Goal: Check status: Check status

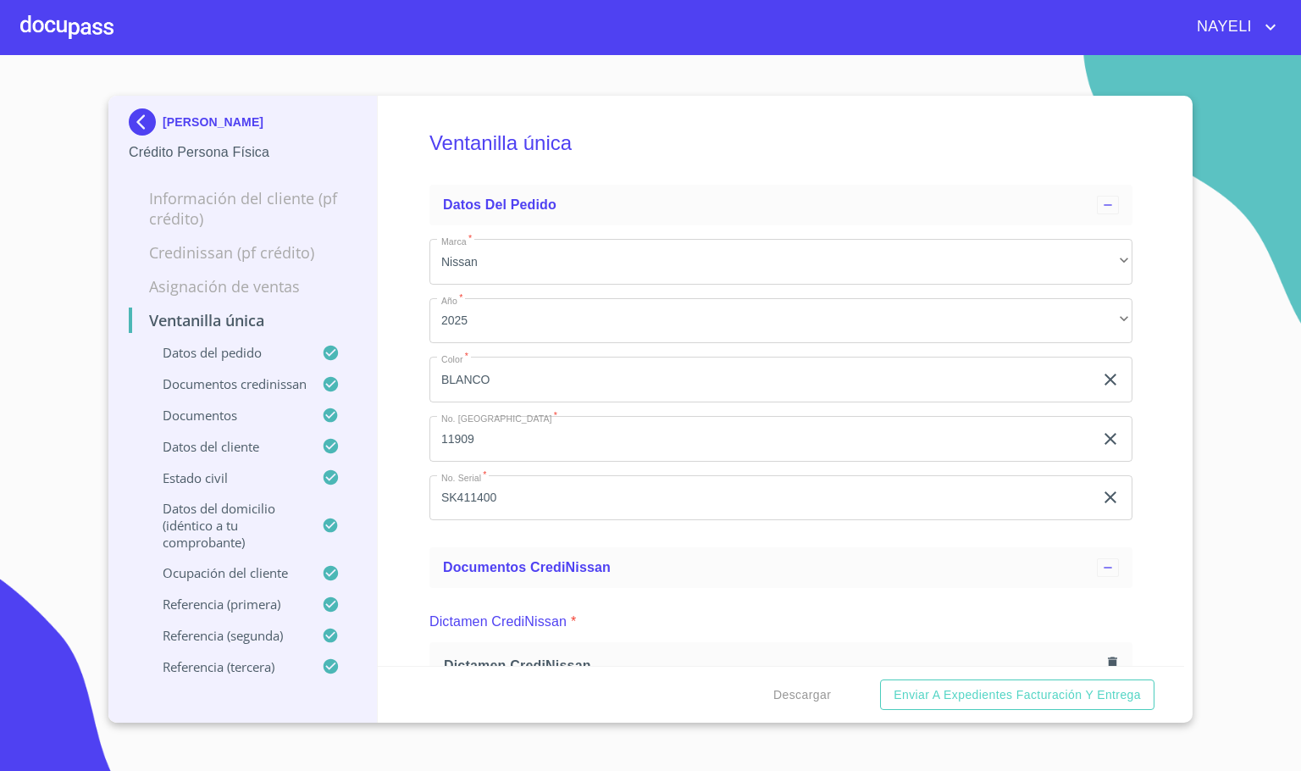
scroll to position [5591, 0]
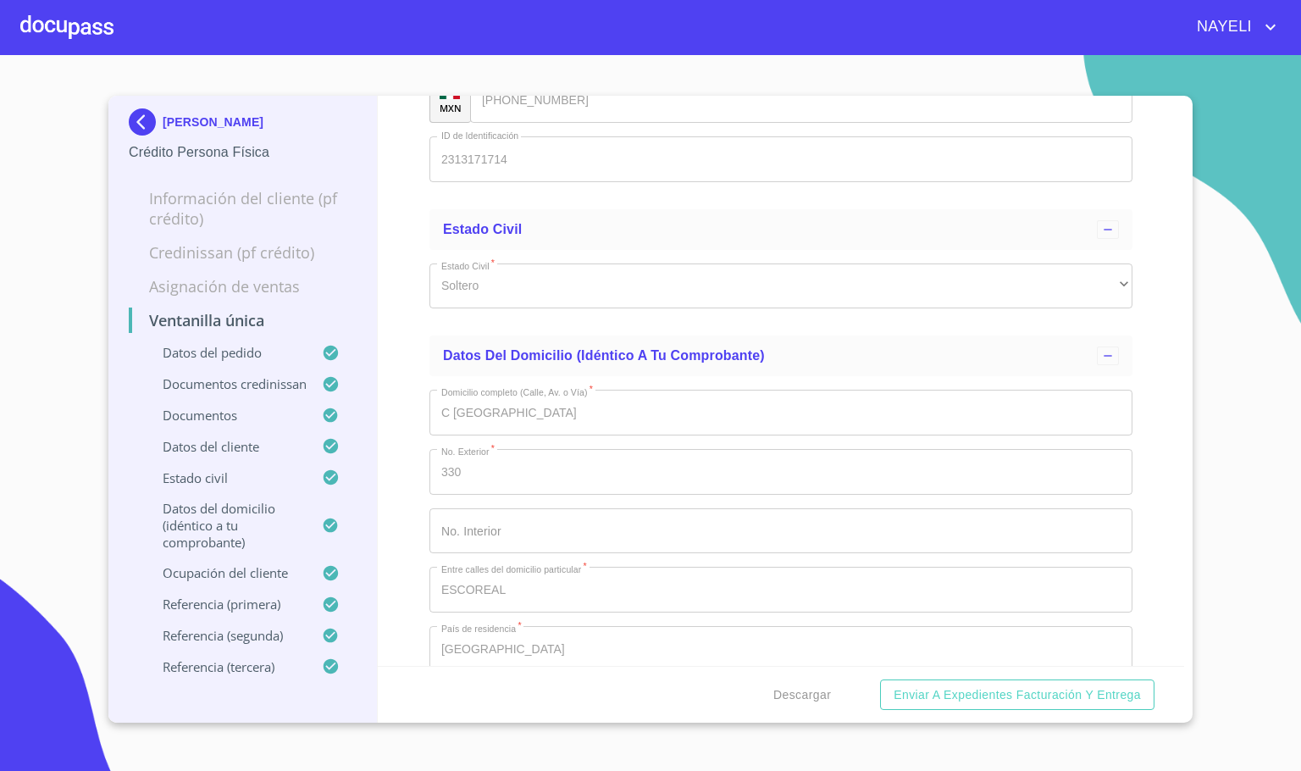
click at [48, 29] on div at bounding box center [66, 27] width 93 height 54
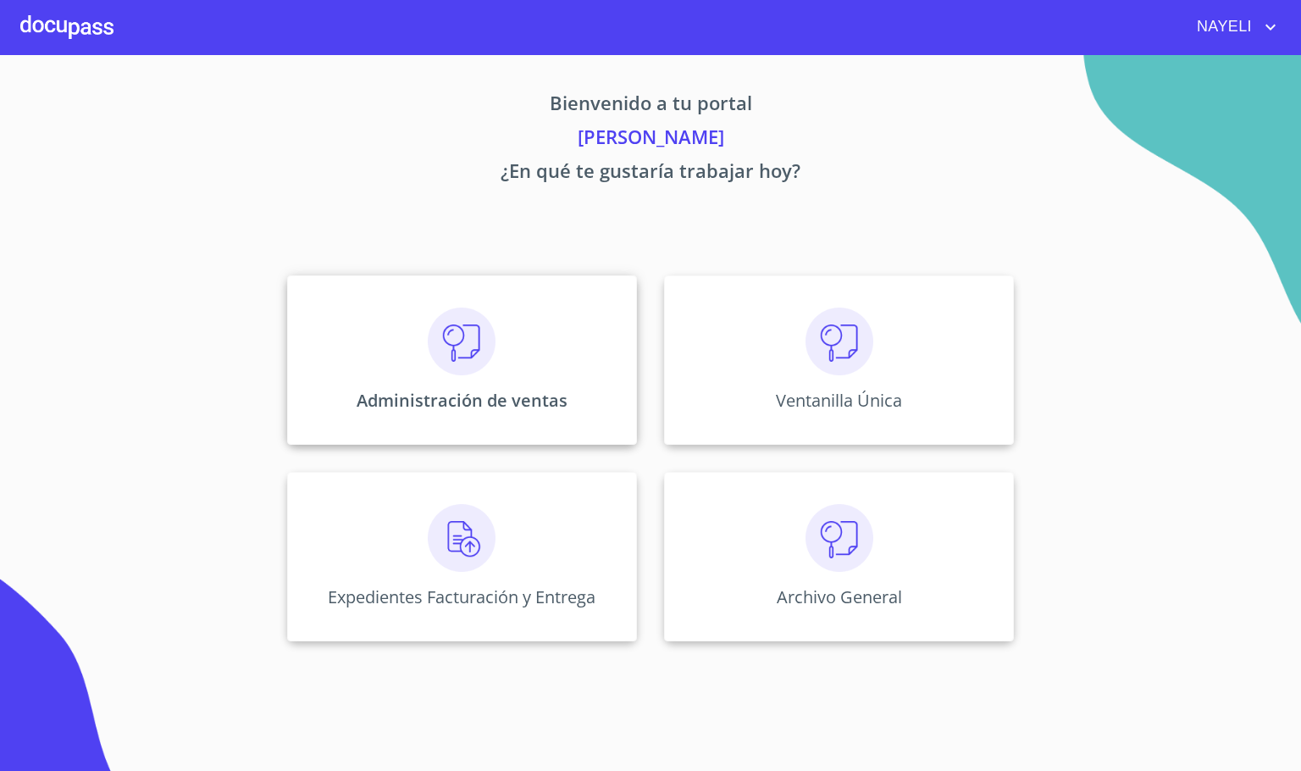
click at [463, 363] on img at bounding box center [462, 342] width 68 height 68
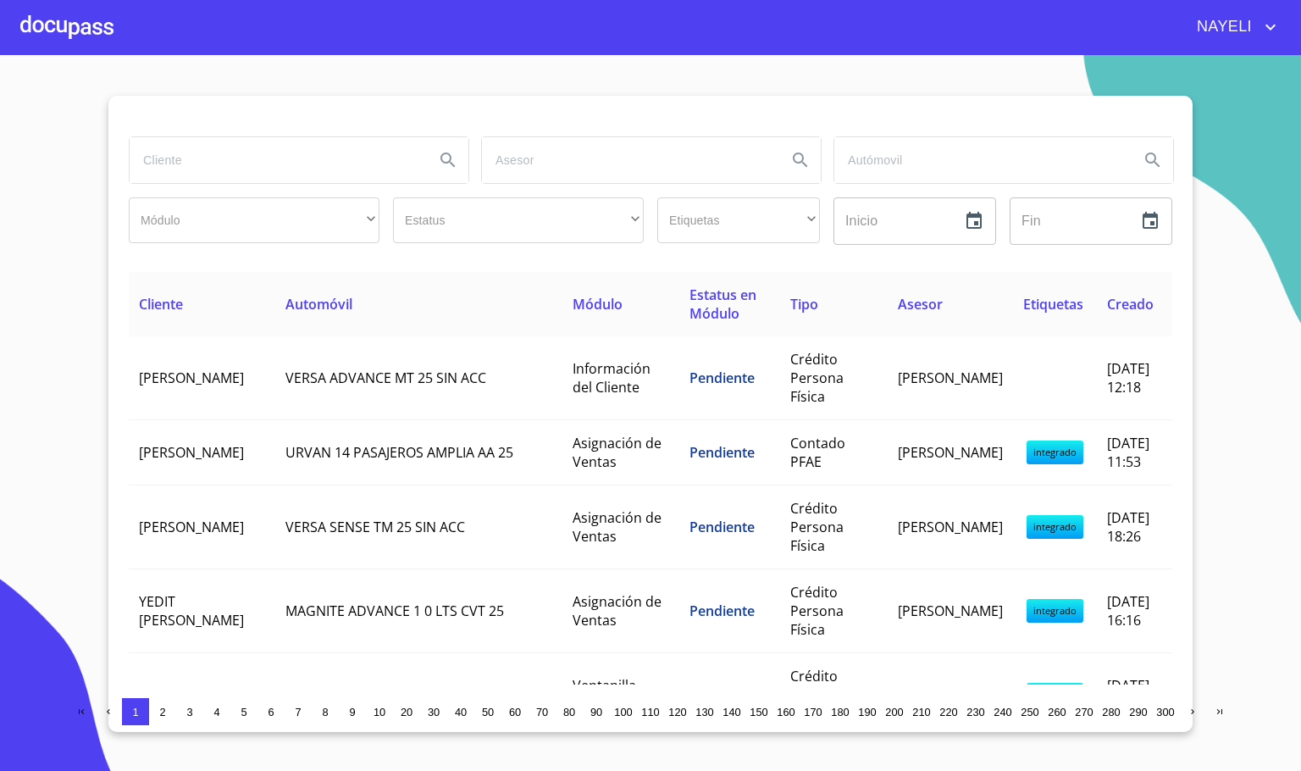
click at [222, 184] on div at bounding box center [299, 159] width 341 height 47
click at [232, 163] on input "search" at bounding box center [275, 160] width 291 height 46
type input "[PERSON_NAME]"
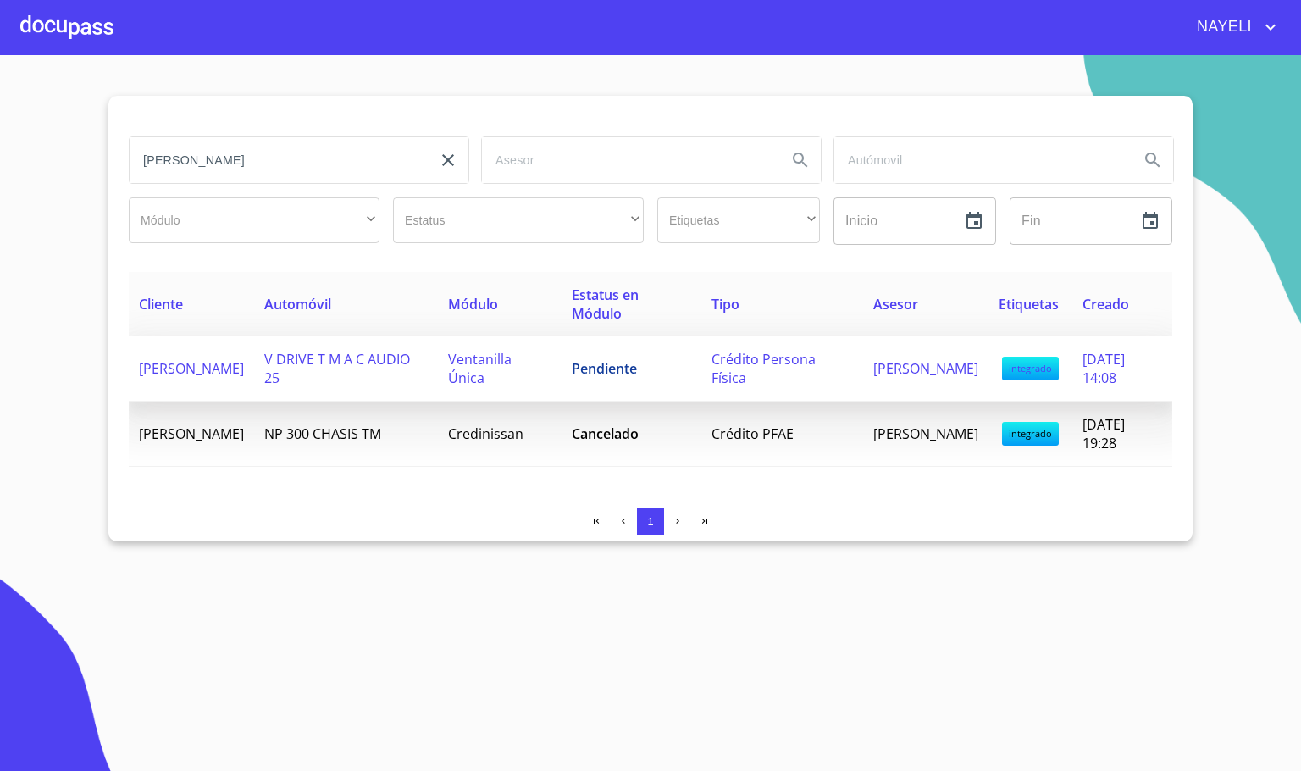
click at [254, 372] on td "[PERSON_NAME]" at bounding box center [191, 368] width 125 height 65
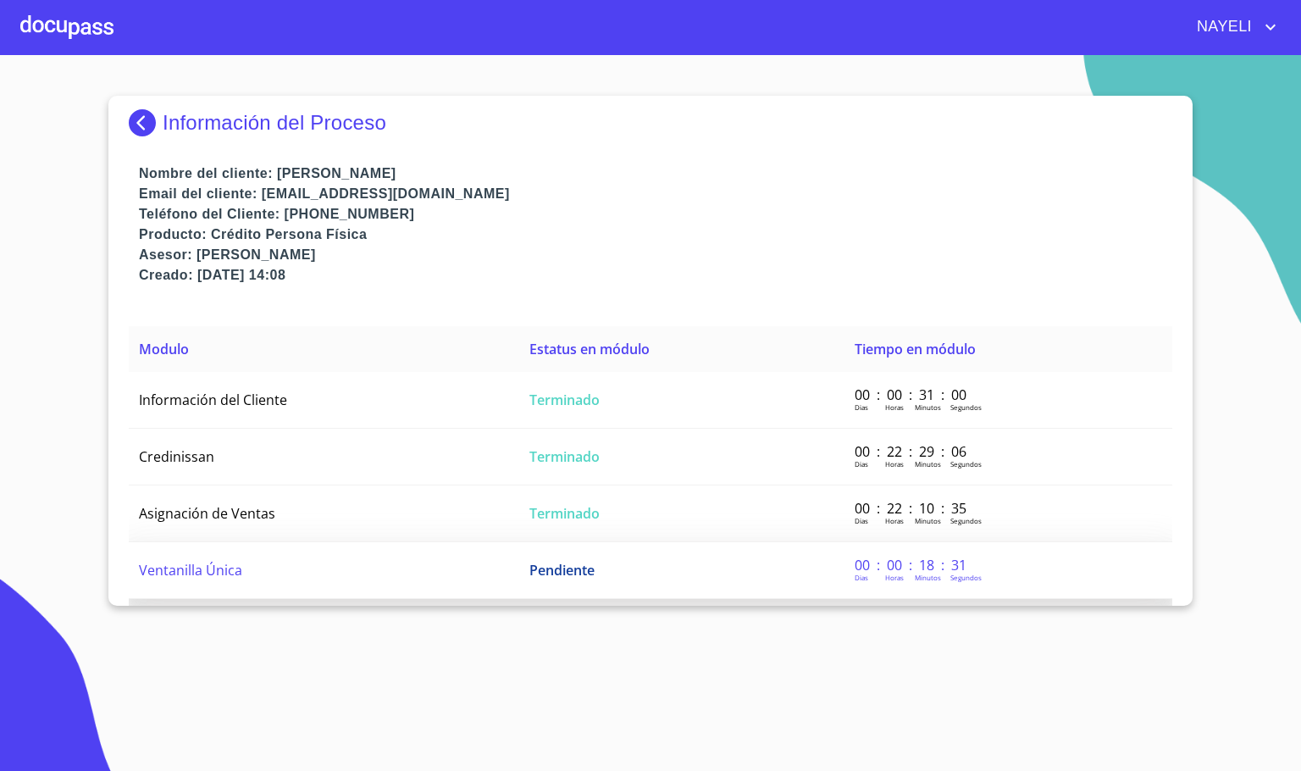
click at [341, 587] on td "Ventanilla Única" at bounding box center [324, 570] width 391 height 57
